Goal: Task Accomplishment & Management: Use online tool/utility

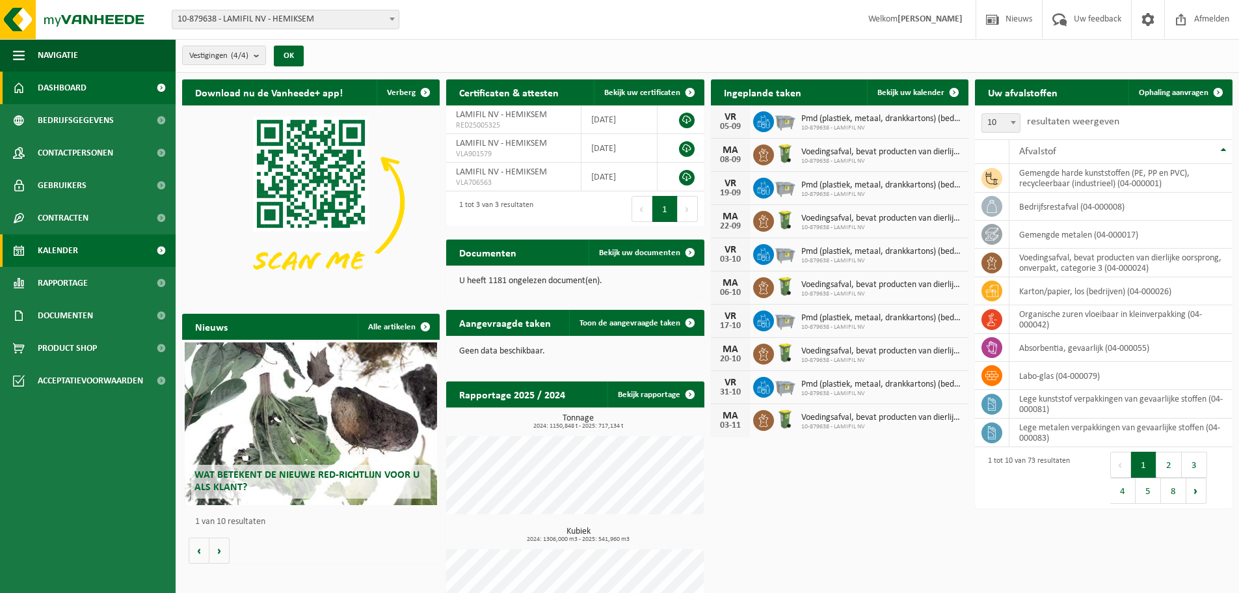
click at [53, 260] on span "Kalender" at bounding box center [58, 250] width 40 height 33
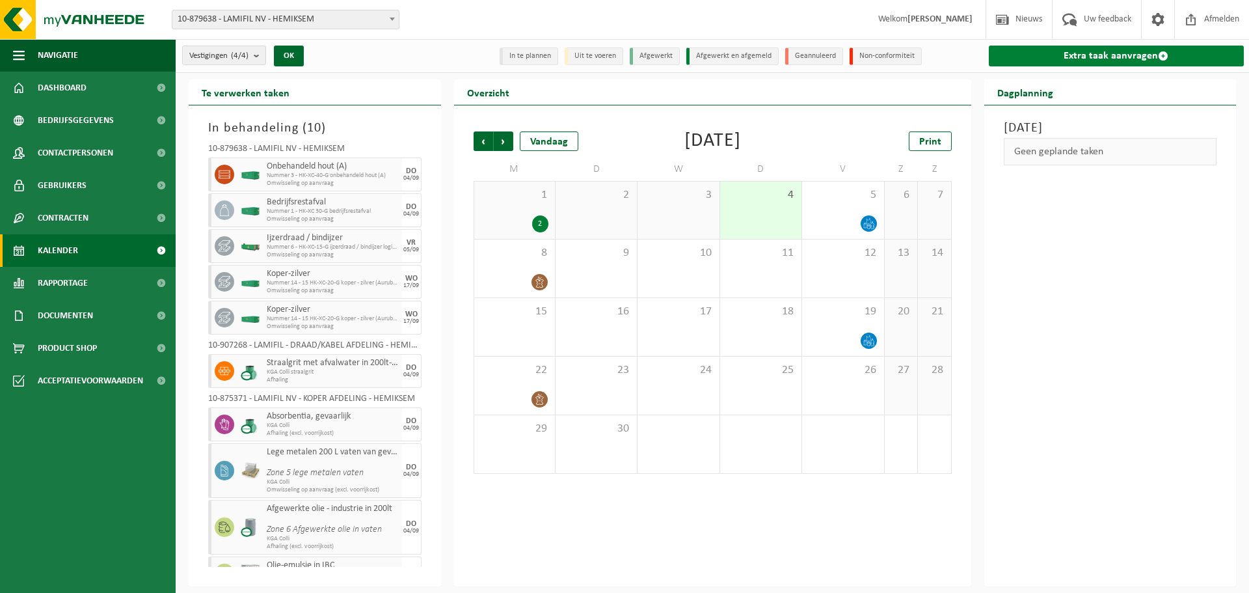
click at [1172, 51] on link "Extra taak aanvragen" at bounding box center [1117, 56] width 256 height 21
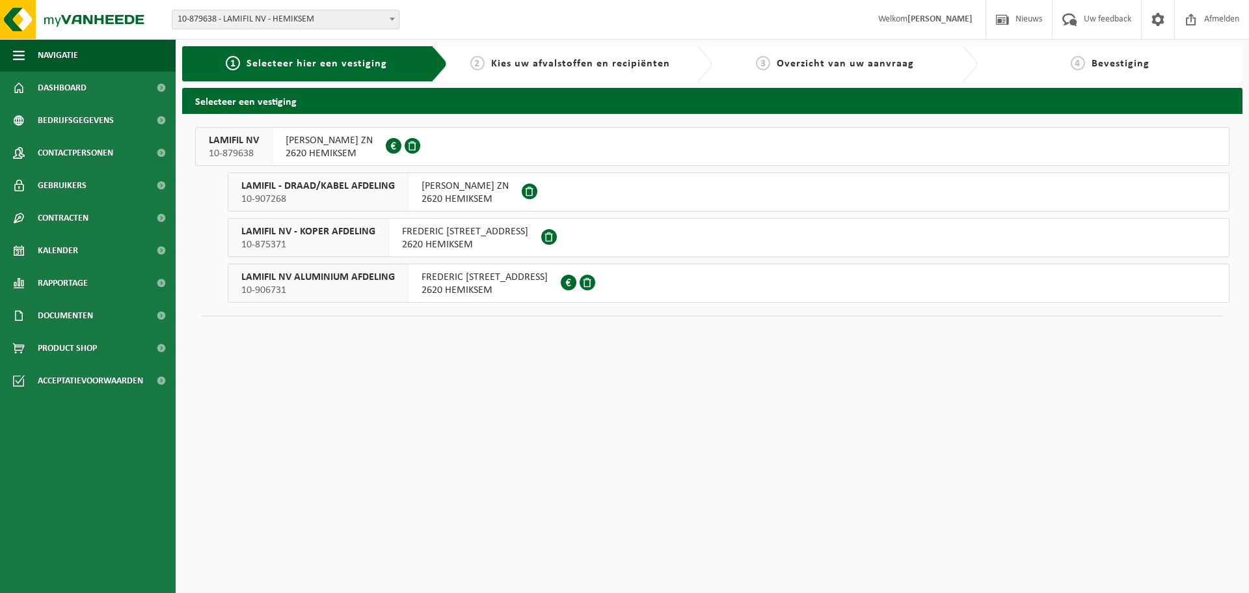
click at [241, 130] on div "LAMIFIL NV 10-879638" at bounding box center [234, 146] width 77 height 38
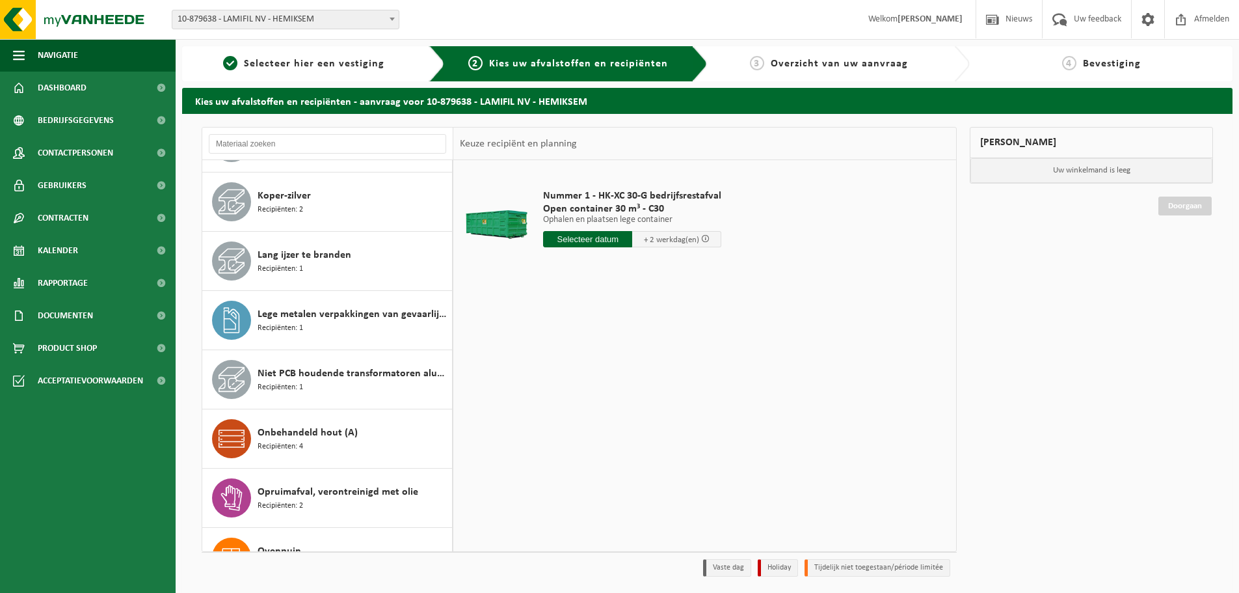
scroll to position [585, 0]
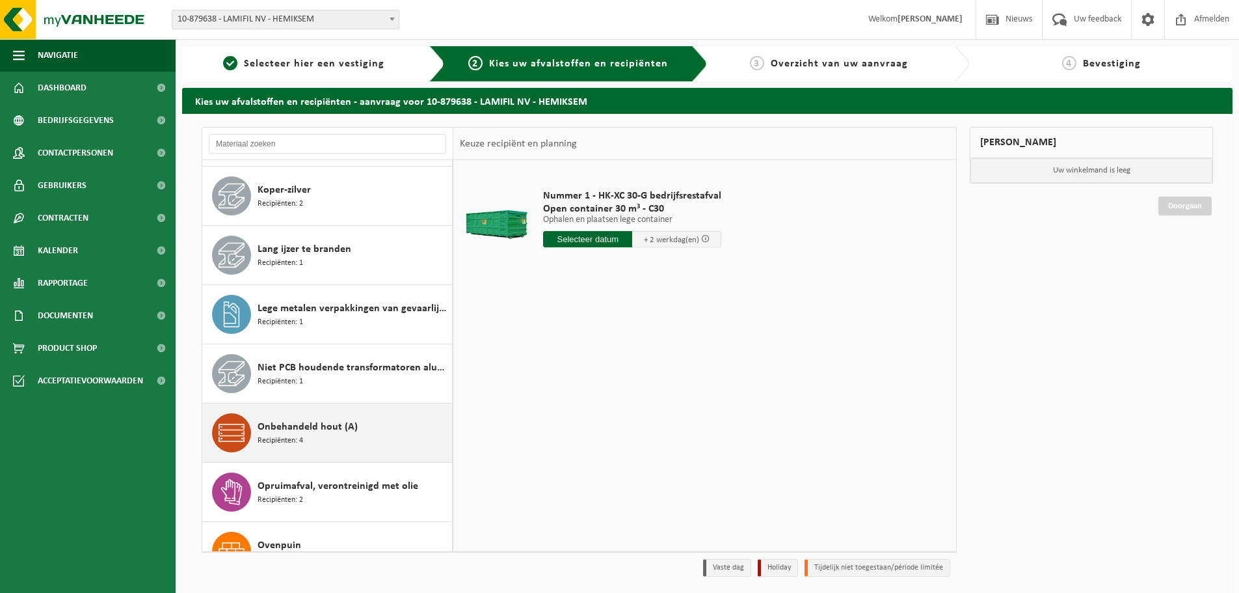
drag, startPoint x: 331, startPoint y: 427, endPoint x: 338, endPoint y: 429, distance: 7.3
click at [334, 427] on span "Onbehandeld hout (A)" at bounding box center [308, 427] width 100 height 16
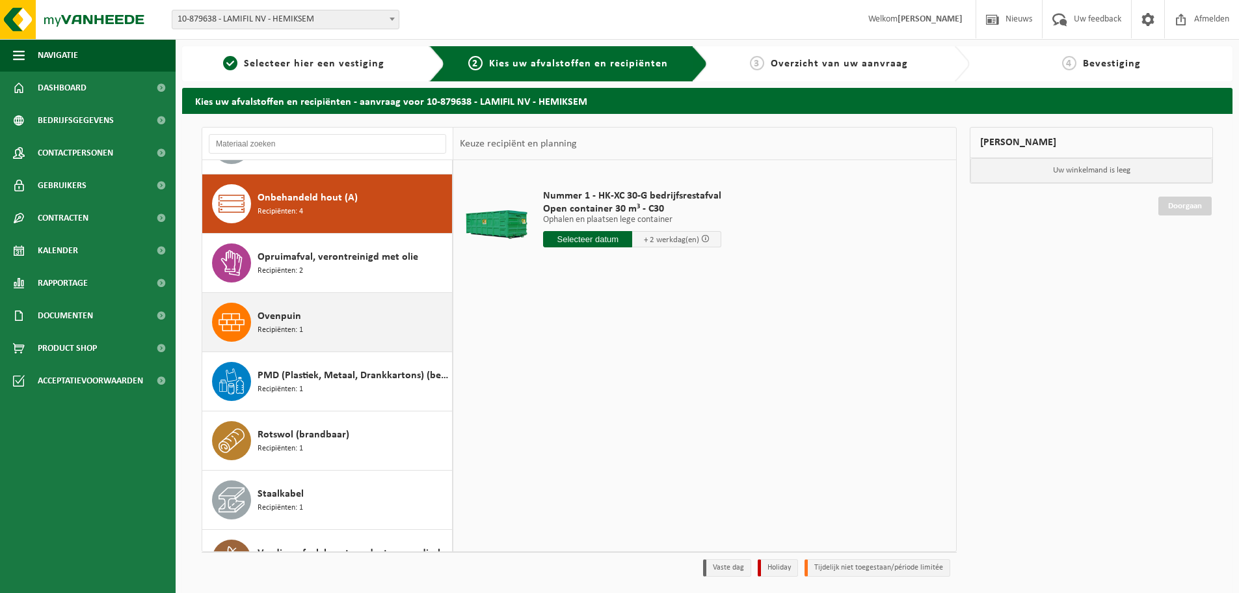
scroll to position [829, 0]
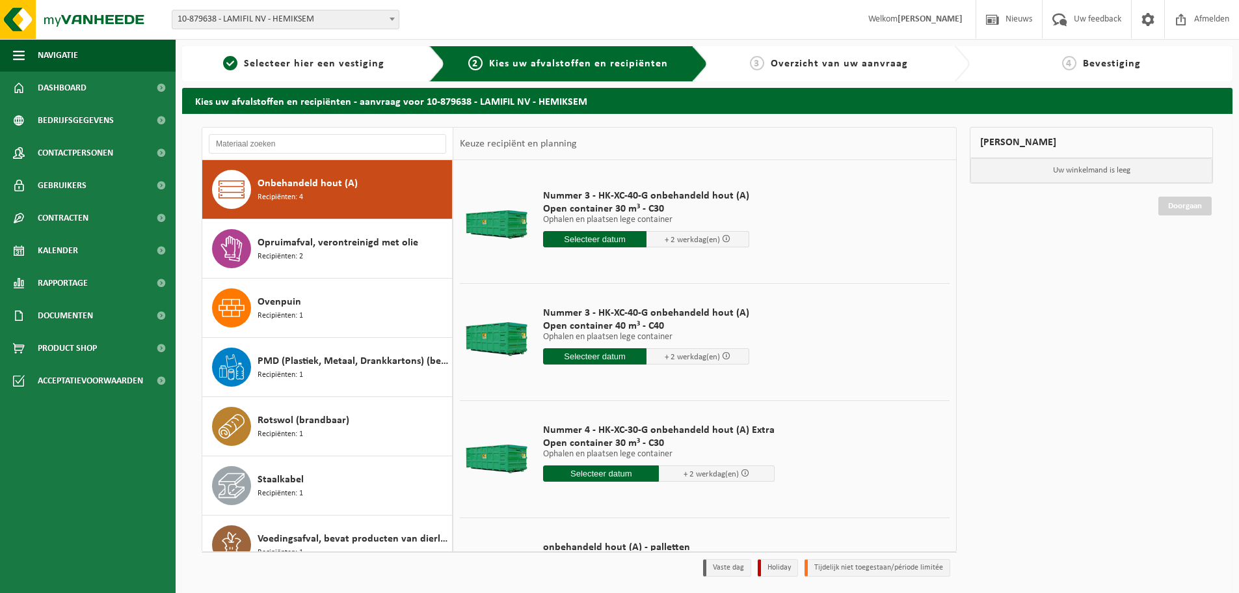
click at [619, 473] on input "text" at bounding box center [601, 473] width 116 height 16
click at [650, 548] on div "5" at bounding box center [645, 547] width 23 height 21
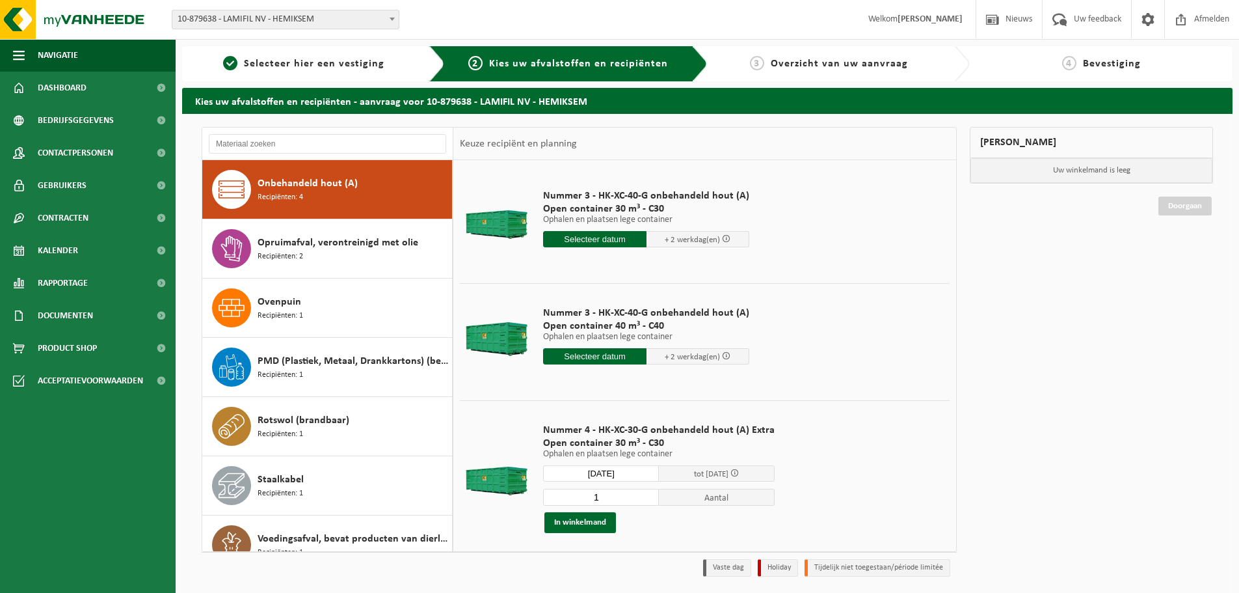
type input "Van 2025-09-05"
type input "2025-09-05"
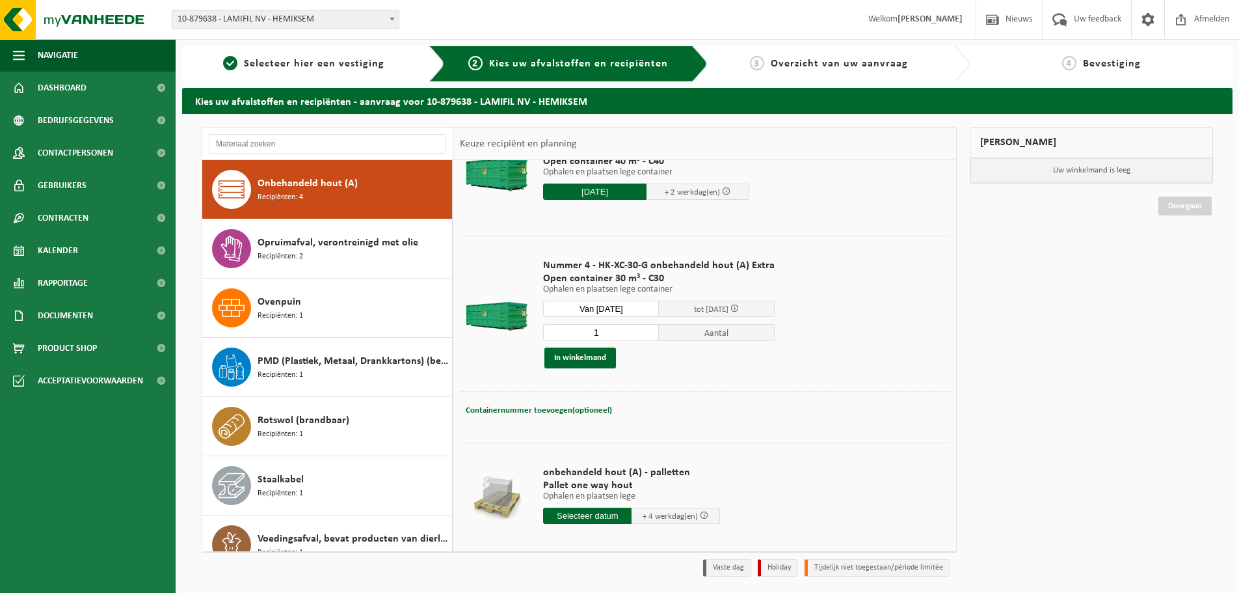
scroll to position [180, 0]
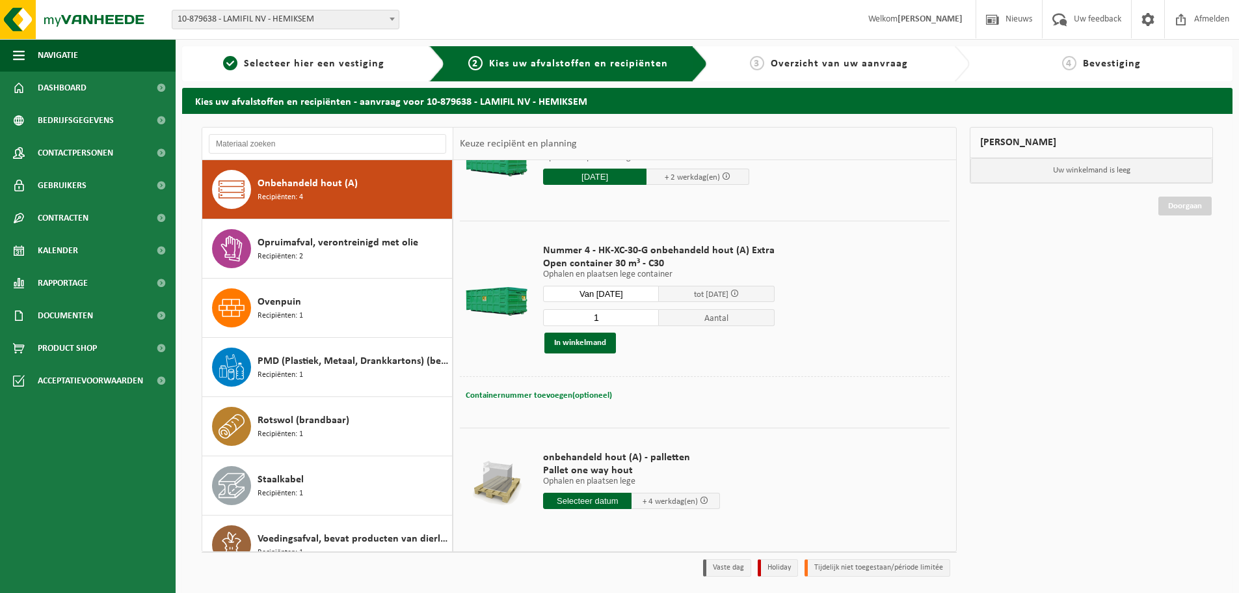
click at [585, 391] on span "Containernummer toevoegen(optioneel)" at bounding box center [539, 395] width 146 height 8
type input "C30/888"
click at [574, 345] on button "In winkelmand" at bounding box center [580, 342] width 72 height 21
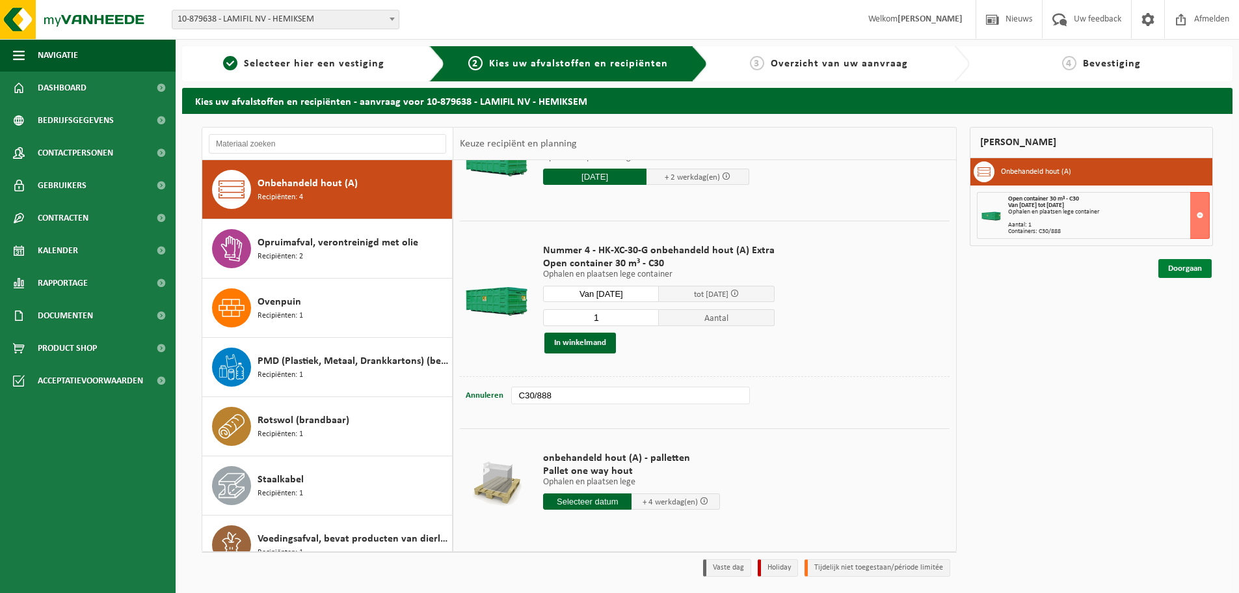
click at [1195, 265] on link "Doorgaan" at bounding box center [1184, 268] width 53 height 19
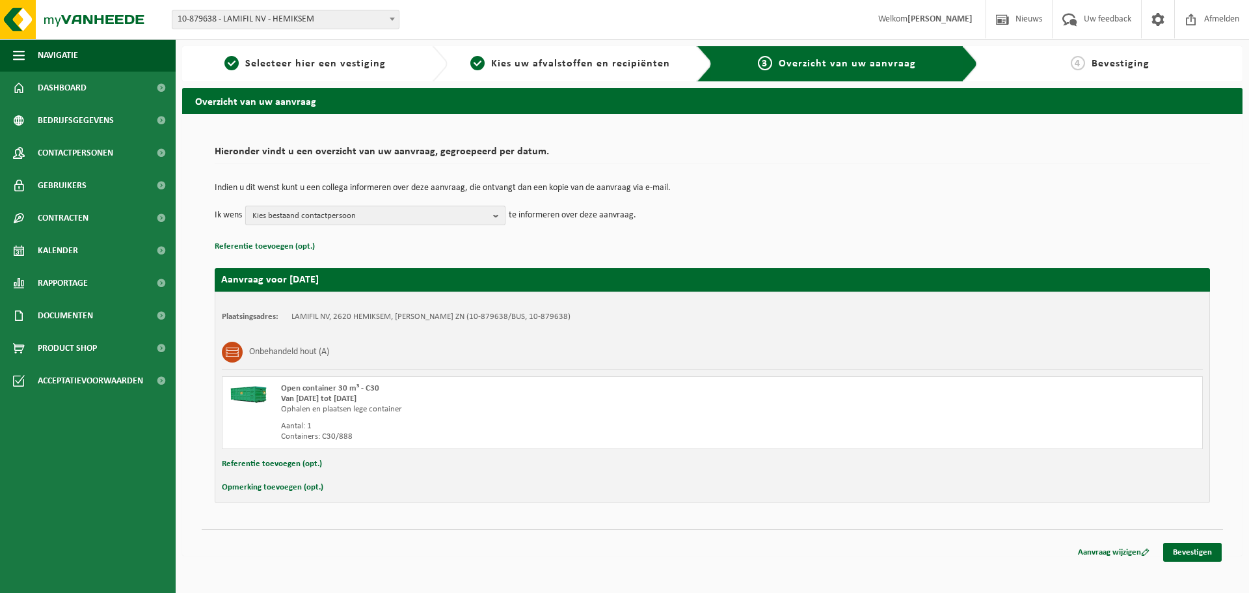
click at [498, 211] on b "button" at bounding box center [499, 215] width 12 height 18
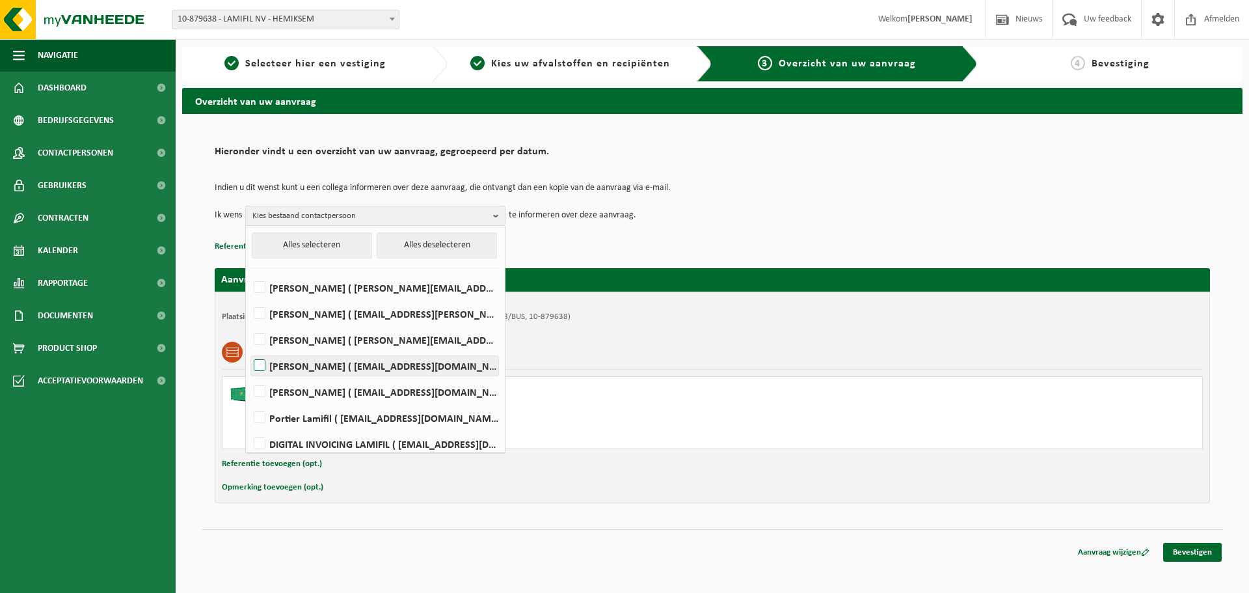
click at [299, 363] on label "Laurens De Vos ( laurens.devos@lamifil.be )" at bounding box center [374, 366] width 247 height 20
click at [249, 349] on input "Laurens De Vos ( laurens.devos@lamifil.be )" at bounding box center [248, 349] width 1 height 1
checkbox input "true"
click at [1205, 550] on link "Bevestigen" at bounding box center [1192, 551] width 59 height 19
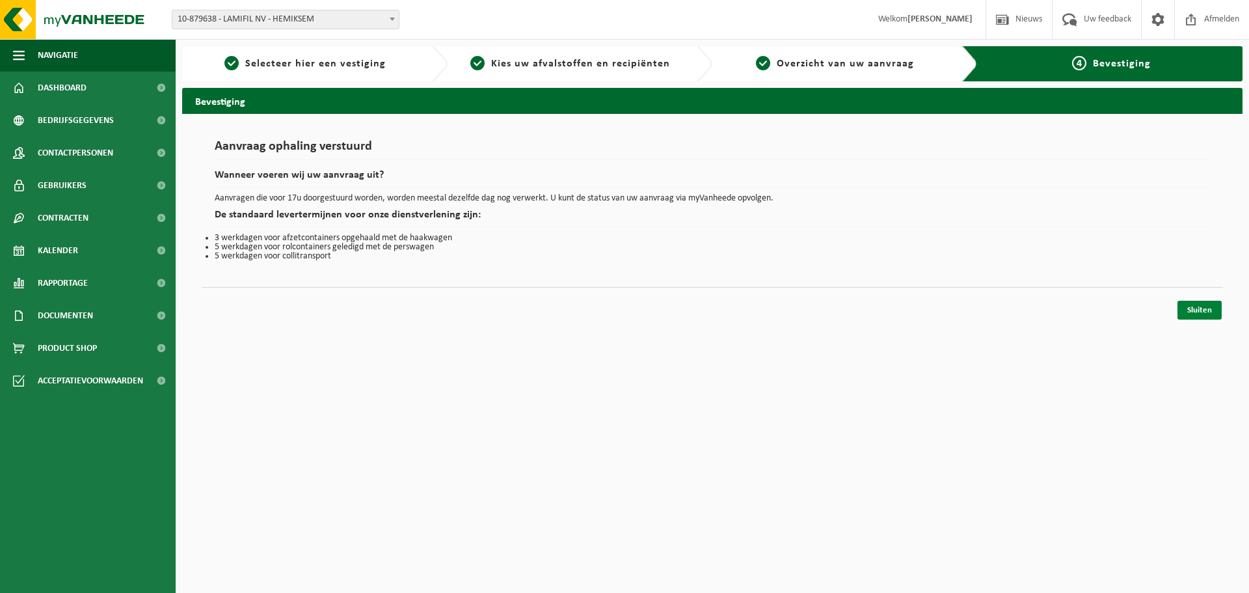
click at [1203, 308] on link "Sluiten" at bounding box center [1199, 309] width 44 height 19
